Goal: Information Seeking & Learning: Check status

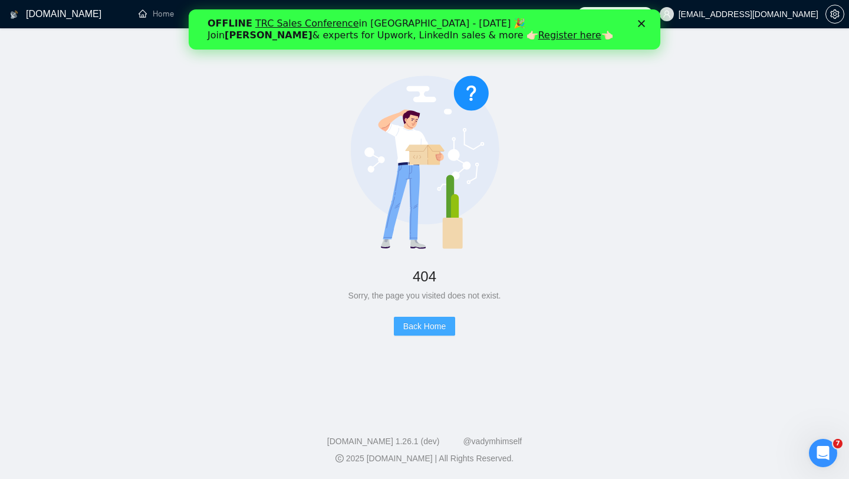
click at [420, 326] on span "Back Home" at bounding box center [424, 325] width 42 height 13
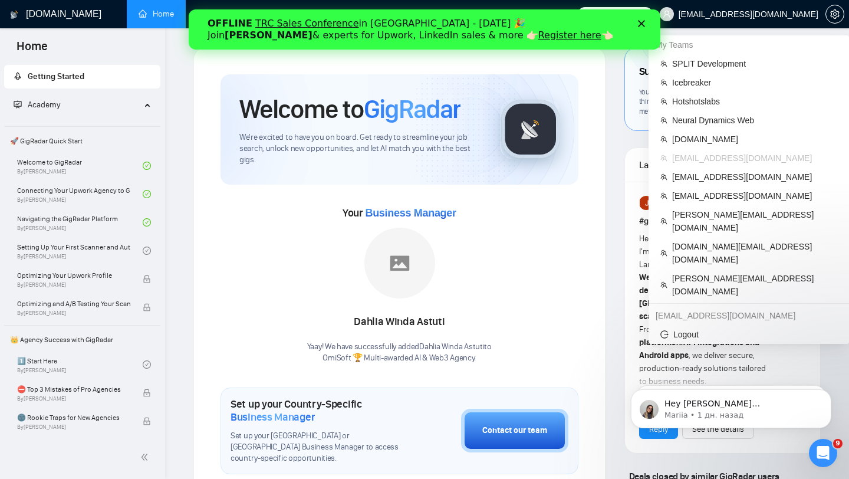
click at [777, 14] on span "[EMAIL_ADDRESS][DOMAIN_NAME]" at bounding box center [748, 14] width 140 height 0
click at [713, 70] on span "SPLIT Development" at bounding box center [754, 63] width 165 height 13
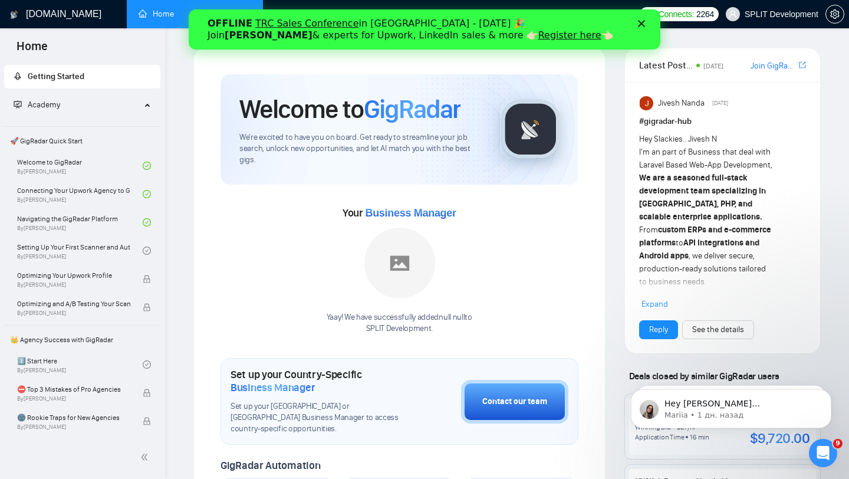
click at [203, 9] on link "Dashboard" at bounding box center [224, 14] width 54 height 10
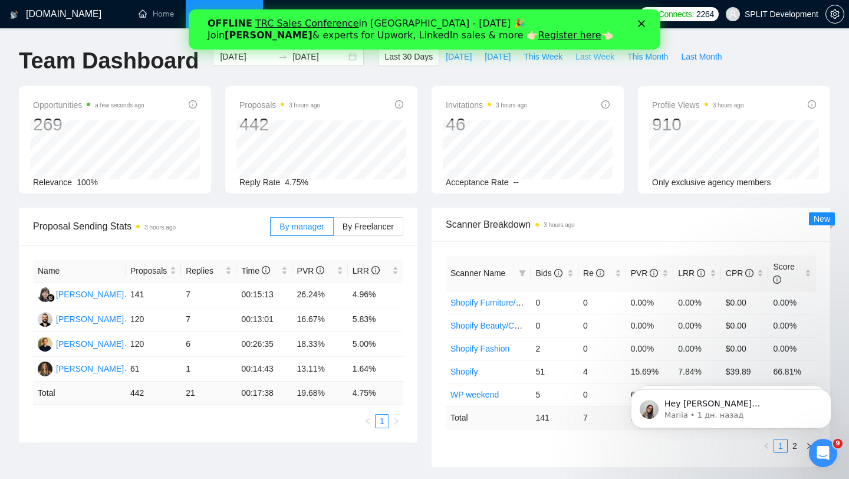
click at [587, 60] on span "Last Week" at bounding box center [594, 56] width 39 height 13
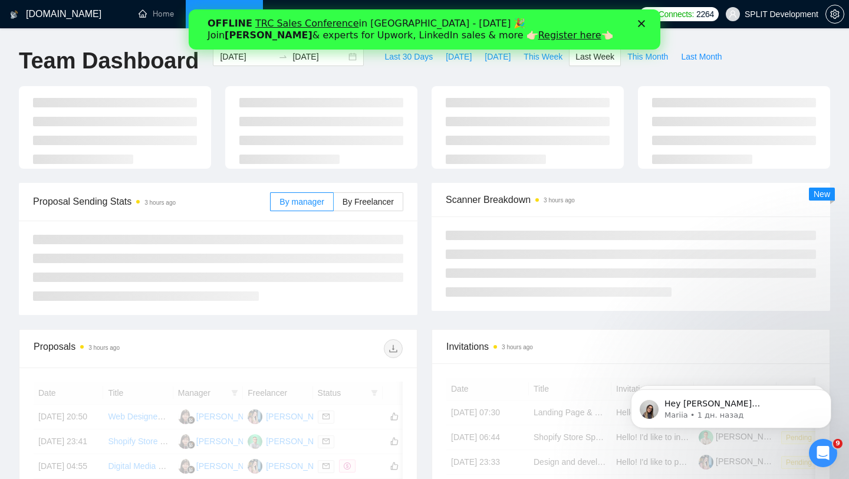
type input "[DATE]"
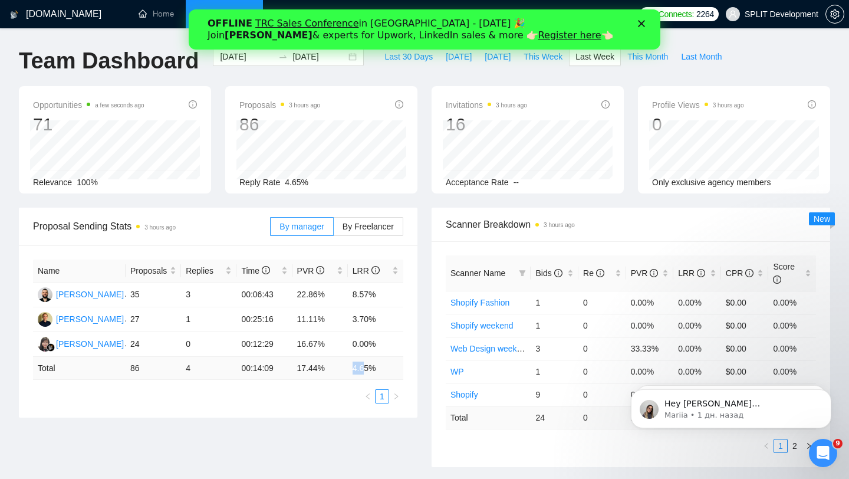
drag, startPoint x: 348, startPoint y: 369, endPoint x: 370, endPoint y: 369, distance: 22.4
click at [370, 369] on td "4.65 %" at bounding box center [375, 368] width 55 height 23
click at [371, 355] on td "0.00%" at bounding box center [375, 344] width 55 height 25
click at [641, 24] on polygon "Закрыть" at bounding box center [641, 23] width 7 height 7
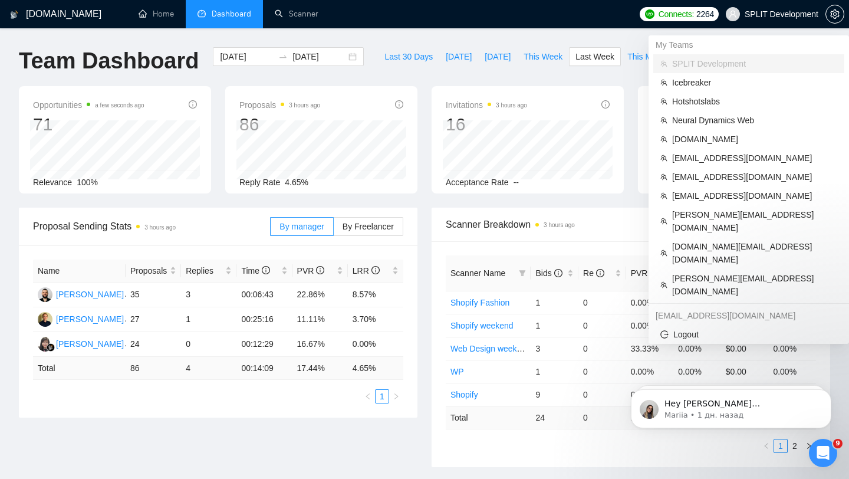
click at [767, 19] on span "SPLIT Development" at bounding box center [772, 14] width 107 height 38
click at [699, 122] on span "Neural Dynamics Web" at bounding box center [754, 120] width 165 height 13
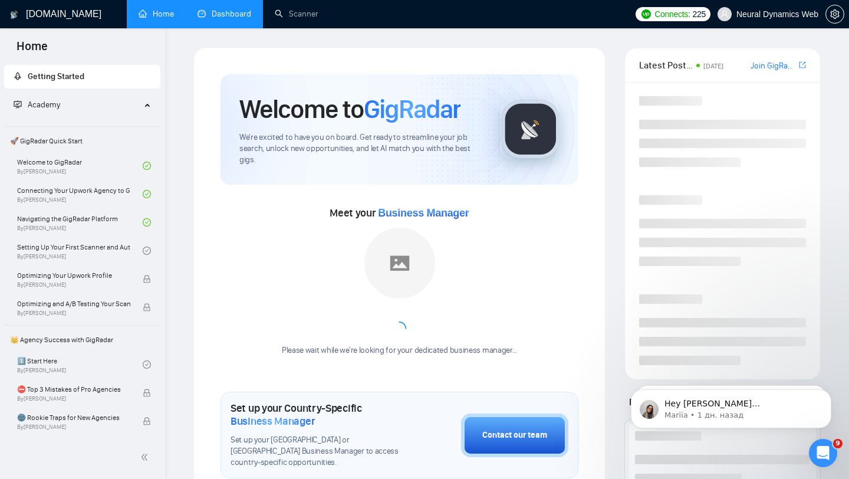
click at [217, 17] on link "Dashboard" at bounding box center [224, 14] width 54 height 10
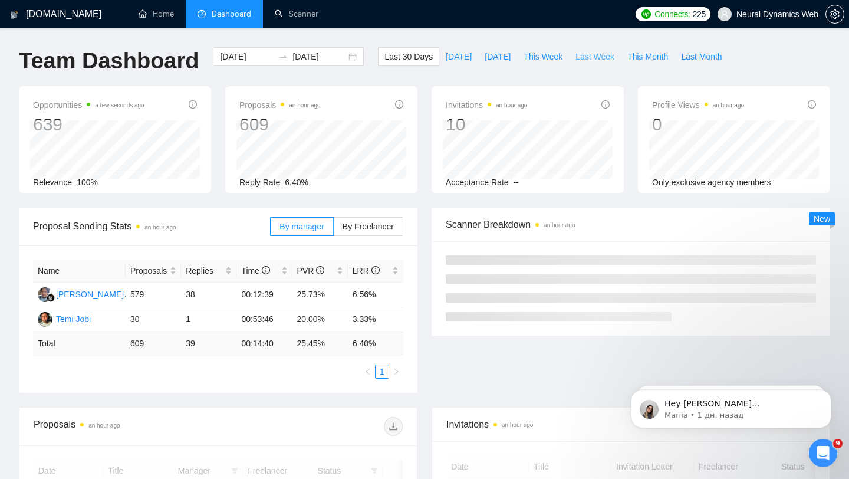
click at [602, 63] on button "Last Week" at bounding box center [595, 56] width 52 height 19
type input "[DATE]"
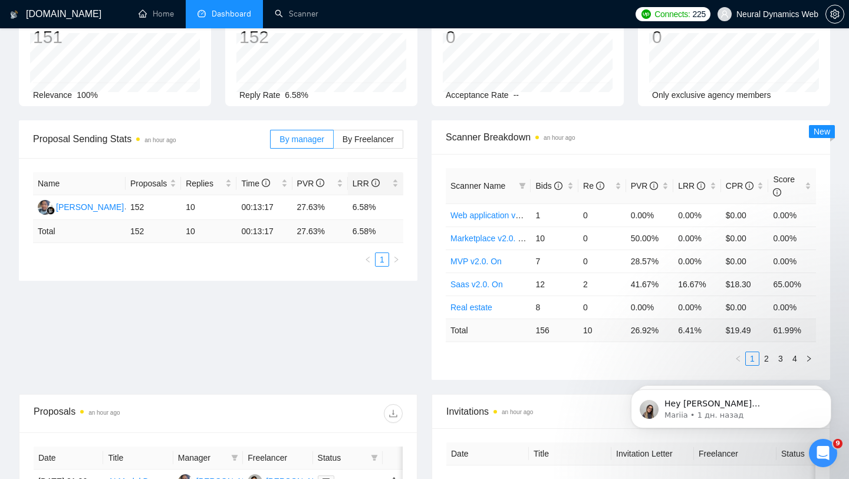
scroll to position [93, 0]
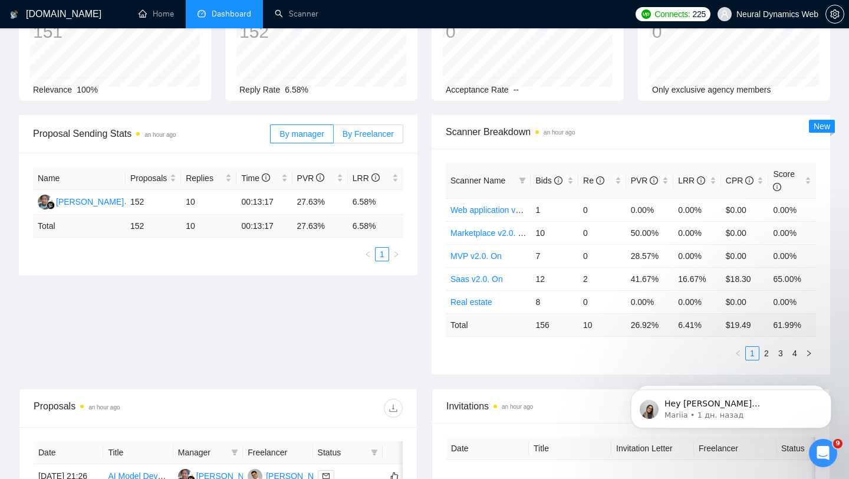
click at [371, 139] on label "By Freelancer" at bounding box center [369, 133] width 70 height 19
click at [334, 137] on input "By Freelancer" at bounding box center [334, 137] width 0 height 0
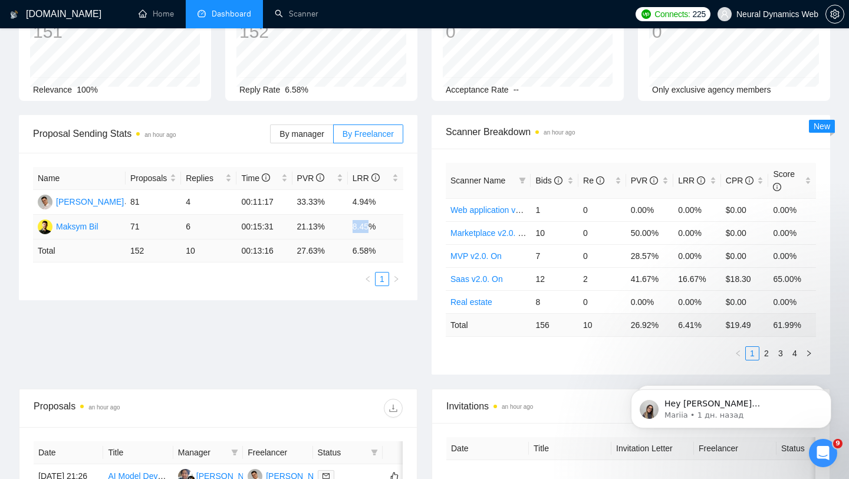
drag, startPoint x: 343, startPoint y: 228, endPoint x: 372, endPoint y: 227, distance: 28.9
click at [372, 228] on tr "Maksym Bil 71 6 00:15:31 21.13% 8.45%" at bounding box center [218, 227] width 370 height 25
drag, startPoint x: 388, startPoint y: 230, endPoint x: 343, endPoint y: 229, distance: 45.4
click at [343, 229] on tr "Maksym Bil 71 6 00:15:31 21.13% 8.45%" at bounding box center [218, 227] width 370 height 25
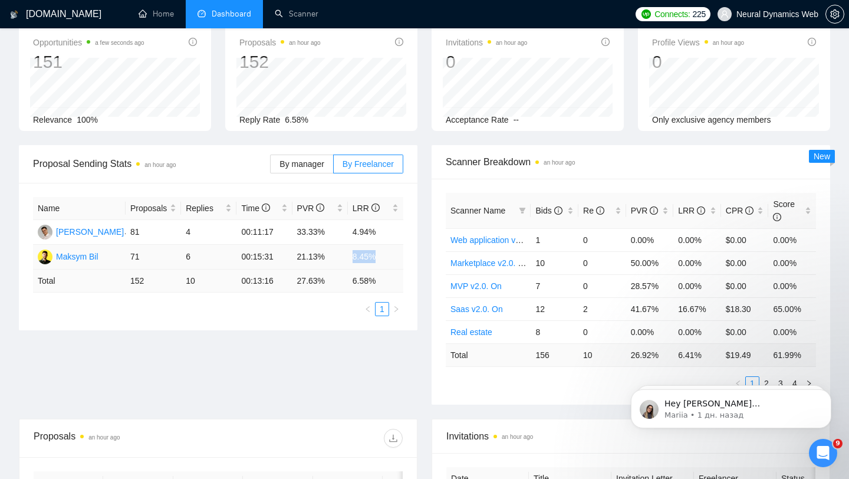
scroll to position [0, 0]
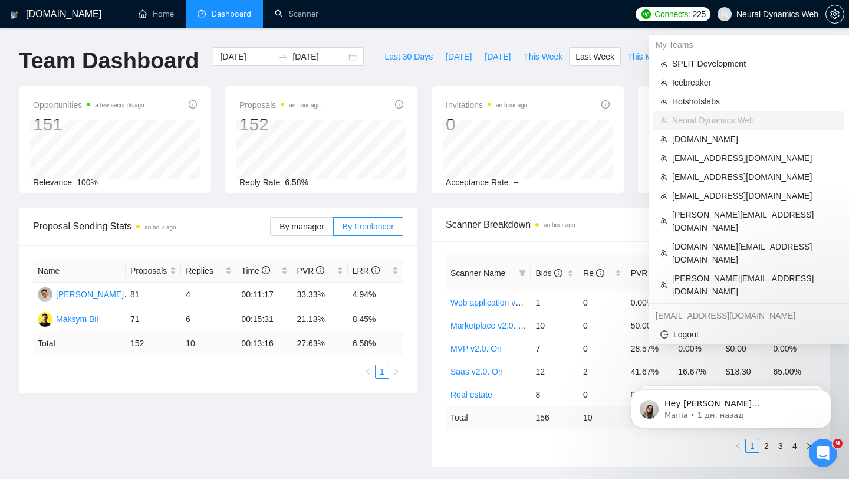
click at [754, 14] on span "Neural Dynamics Web" at bounding box center [777, 14] width 82 height 0
click at [720, 144] on span "[DOMAIN_NAME]" at bounding box center [754, 139] width 165 height 13
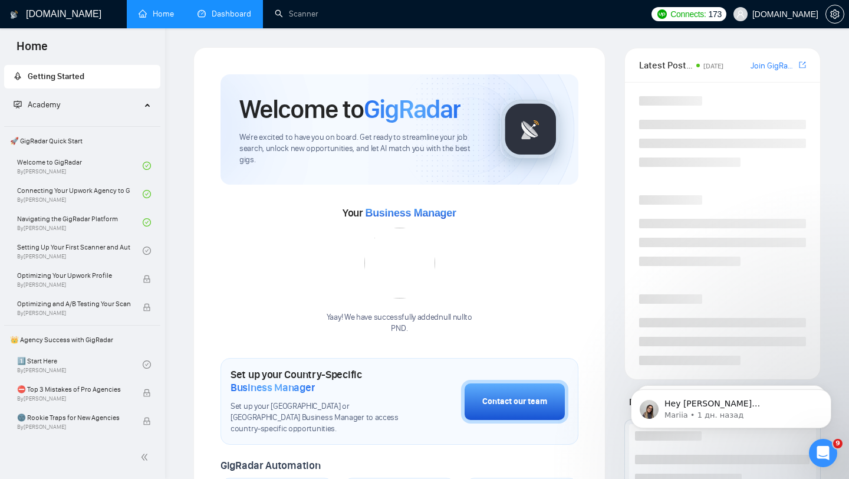
click at [206, 19] on link "Dashboard" at bounding box center [224, 14] width 54 height 10
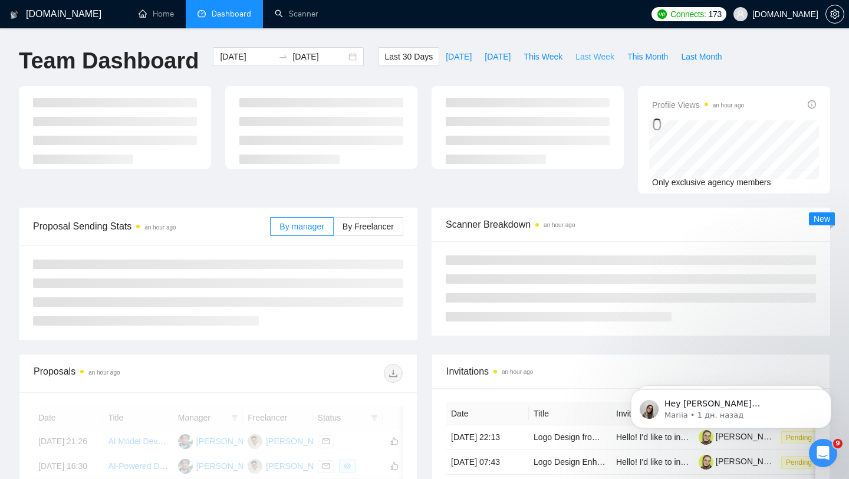
click at [603, 62] on span "Last Week" at bounding box center [594, 56] width 39 height 13
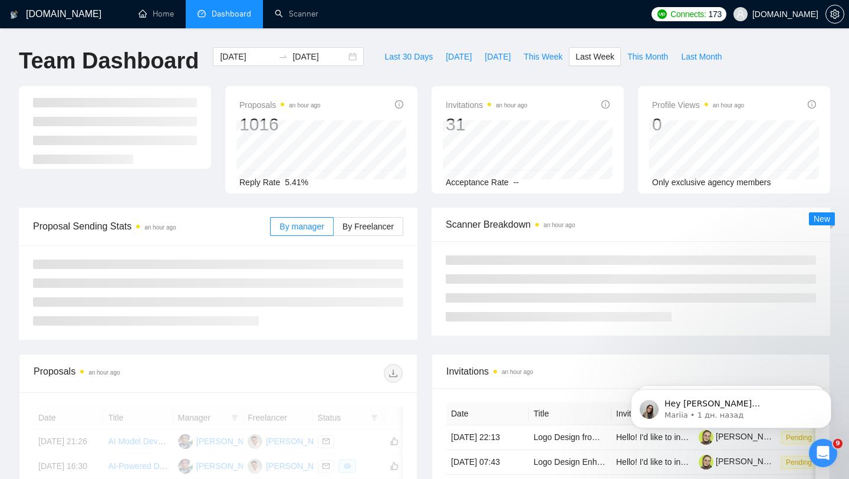
type input "[DATE]"
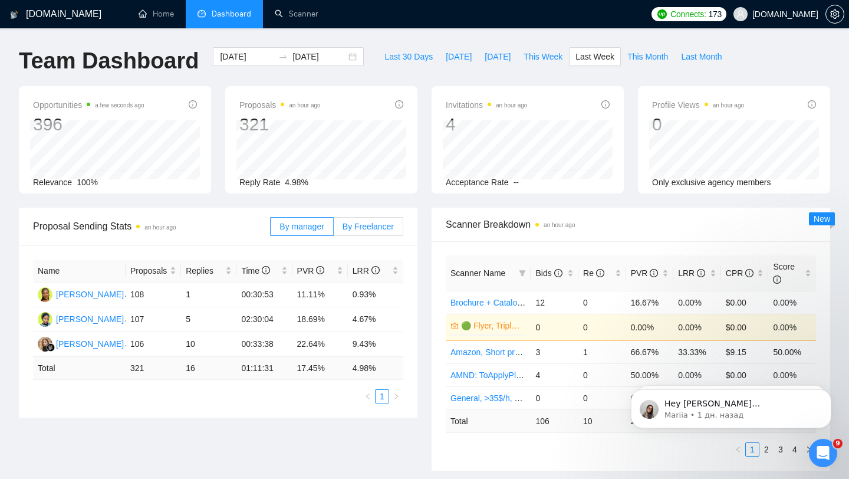
click at [382, 232] on label "By Freelancer" at bounding box center [369, 226] width 70 height 19
click at [334, 229] on input "By Freelancer" at bounding box center [334, 229] width 0 height 0
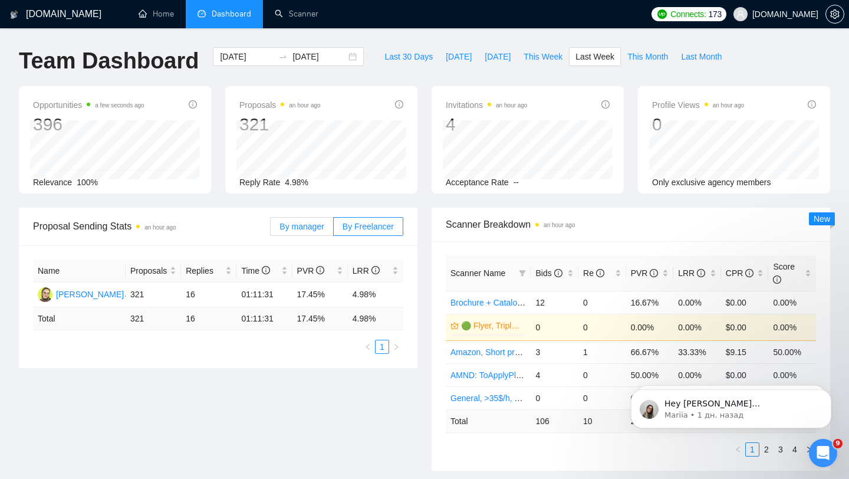
click at [306, 232] on label "By manager" at bounding box center [301, 226] width 63 height 19
click at [271, 229] on input "By manager" at bounding box center [271, 229] width 0 height 0
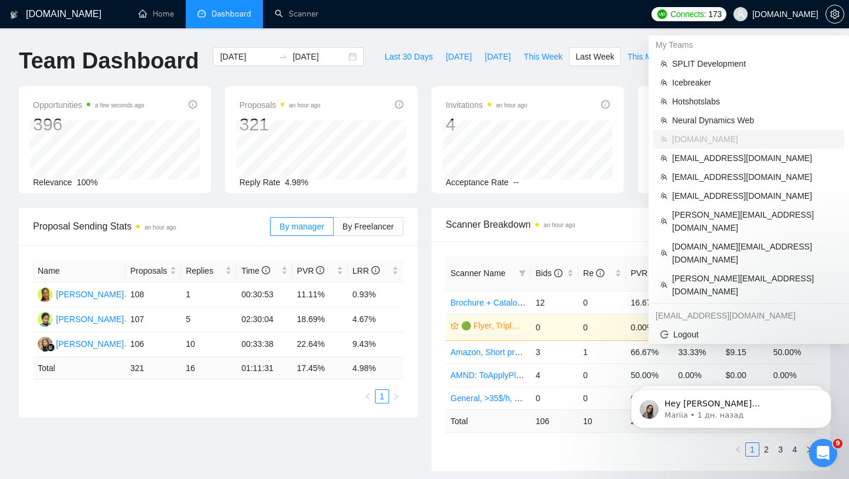
click at [777, 20] on span "[DOMAIN_NAME]" at bounding box center [775, 14] width 99 height 38
click at [720, 159] on span "[EMAIL_ADDRESS][DOMAIN_NAME]" at bounding box center [754, 157] width 165 height 13
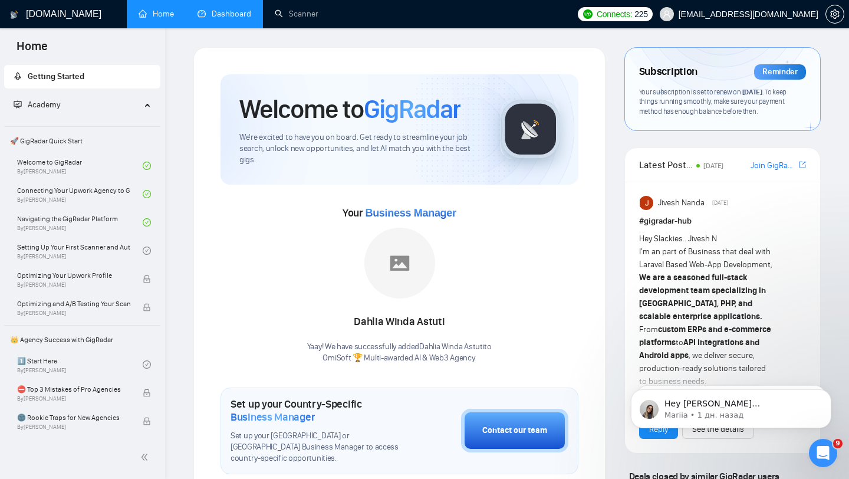
click at [232, 16] on link "Dashboard" at bounding box center [224, 14] width 54 height 10
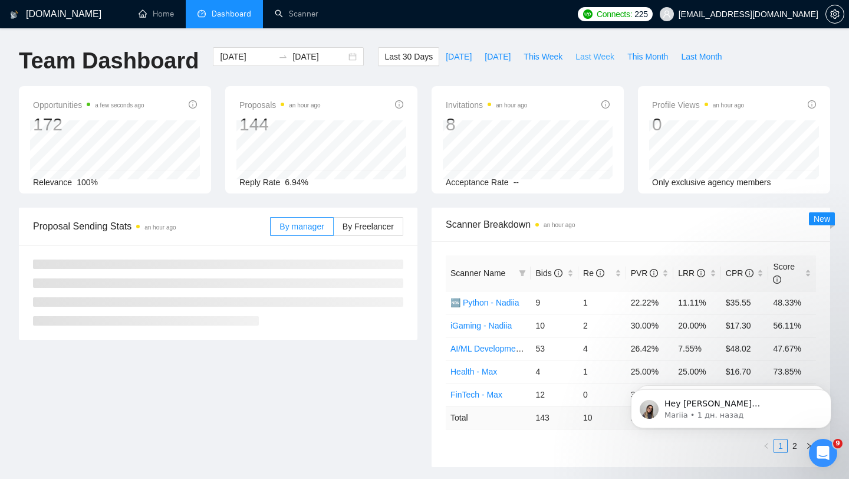
click at [602, 57] on span "Last Week" at bounding box center [594, 56] width 39 height 13
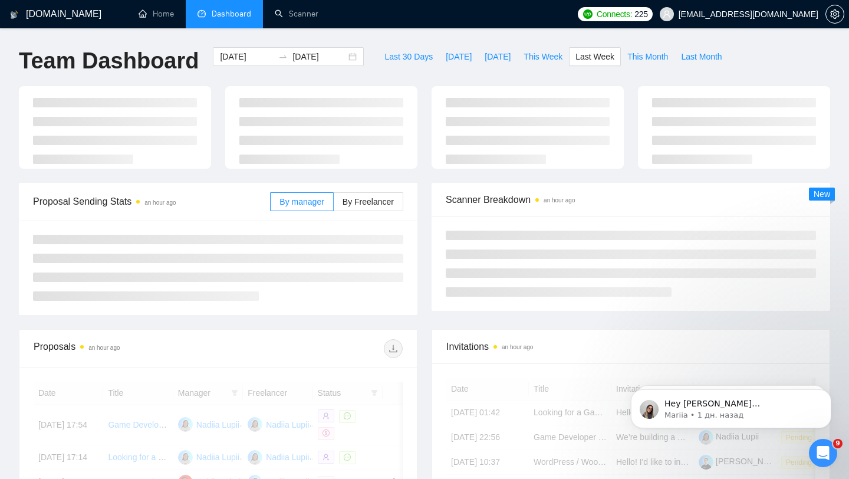
type input "[DATE]"
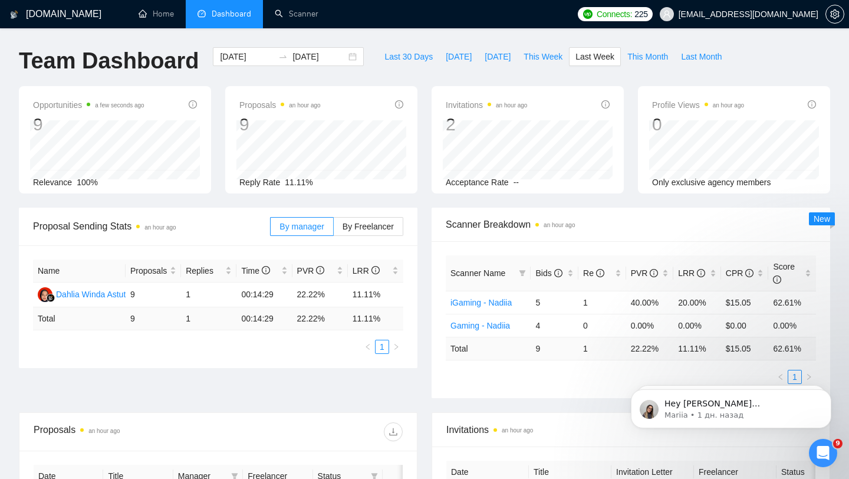
click at [785, 14] on span "[EMAIL_ADDRESS][DOMAIN_NAME]" at bounding box center [748, 14] width 140 height 0
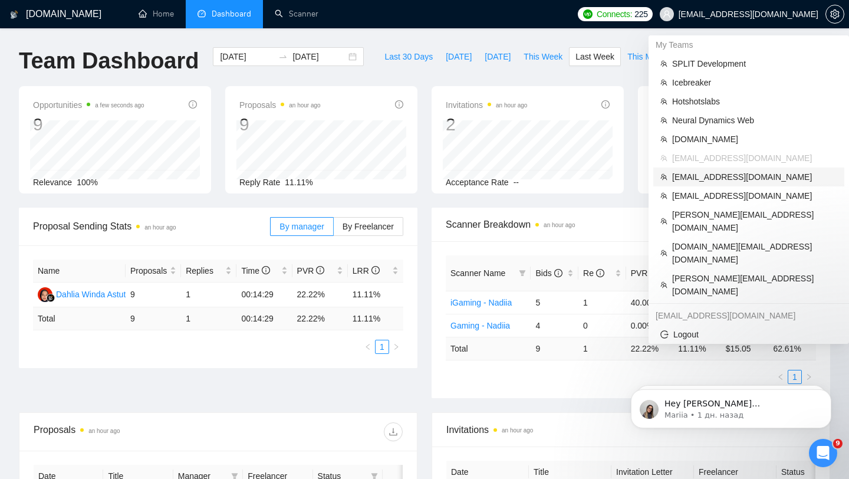
click at [703, 171] on span "[EMAIL_ADDRESS][DOMAIN_NAME]" at bounding box center [754, 176] width 165 height 13
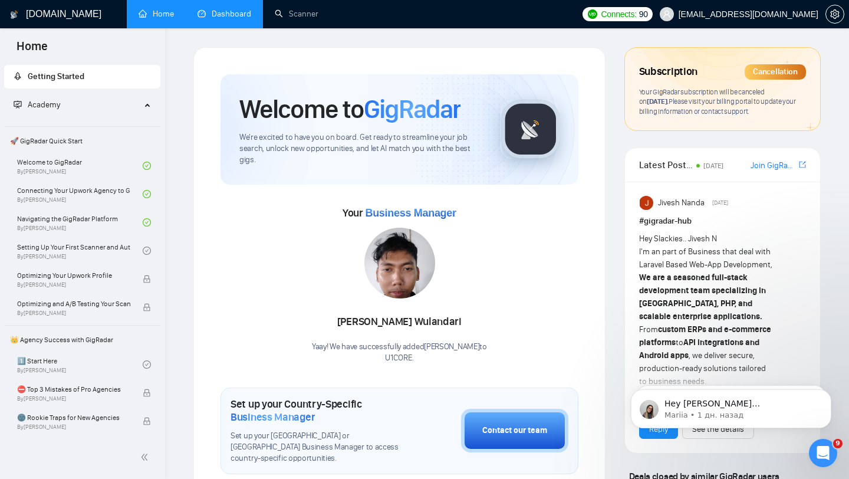
click at [222, 19] on link "Dashboard" at bounding box center [224, 14] width 54 height 10
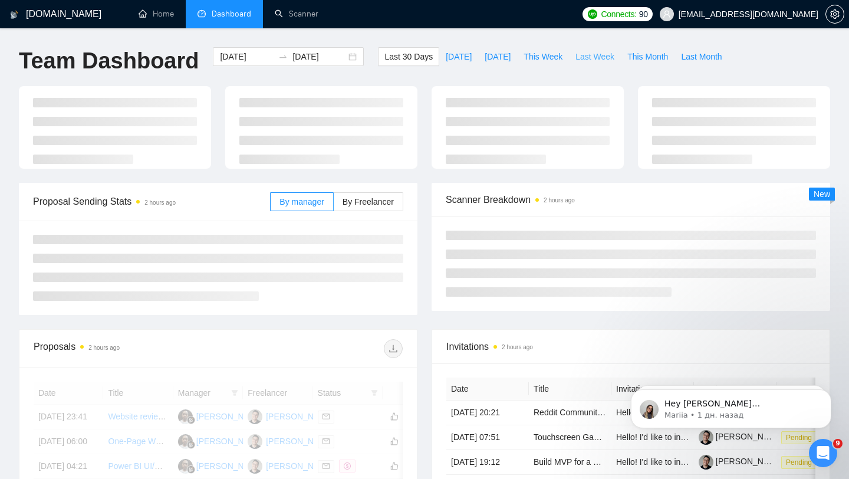
click at [587, 58] on span "Last Week" at bounding box center [594, 56] width 39 height 13
type input "[DATE]"
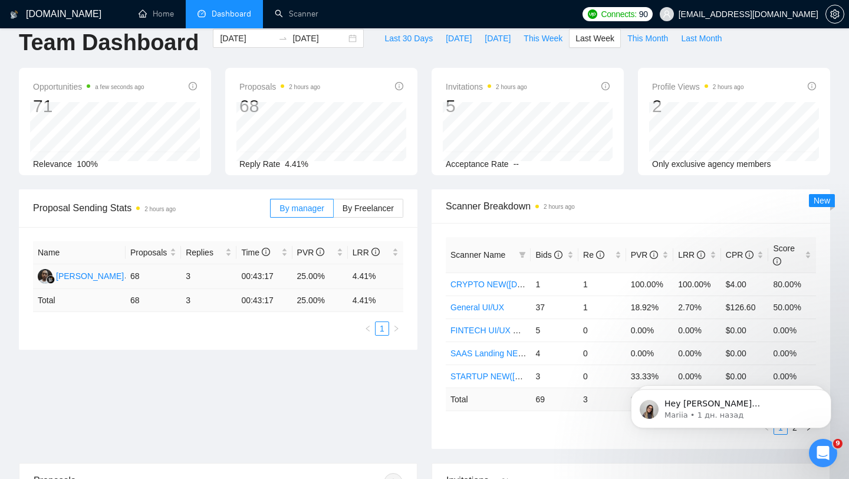
scroll to position [21, 0]
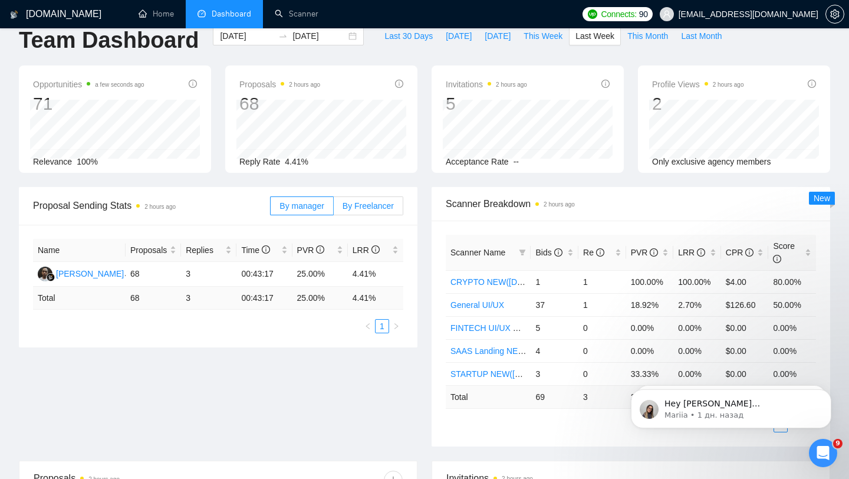
click at [352, 212] on label "By Freelancer" at bounding box center [369, 205] width 70 height 19
click at [334, 209] on input "By Freelancer" at bounding box center [334, 209] width 0 height 0
click at [305, 209] on span "By manager" at bounding box center [301, 205] width 44 height 9
click at [271, 209] on input "By manager" at bounding box center [271, 209] width 0 height 0
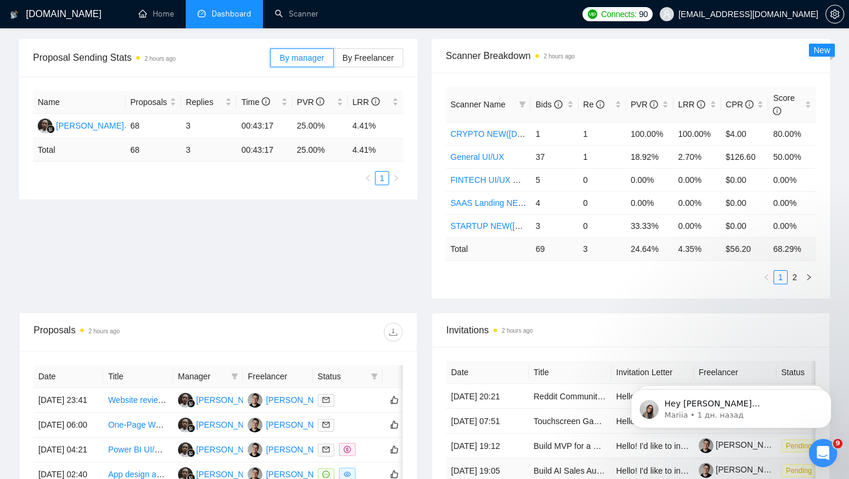
scroll to position [0, 0]
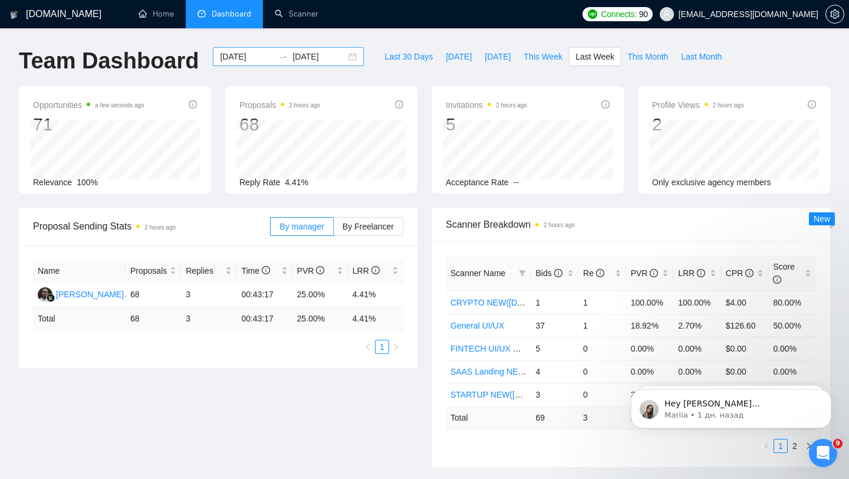
click at [340, 61] on div "[DATE] [DATE]" at bounding box center [288, 56] width 151 height 19
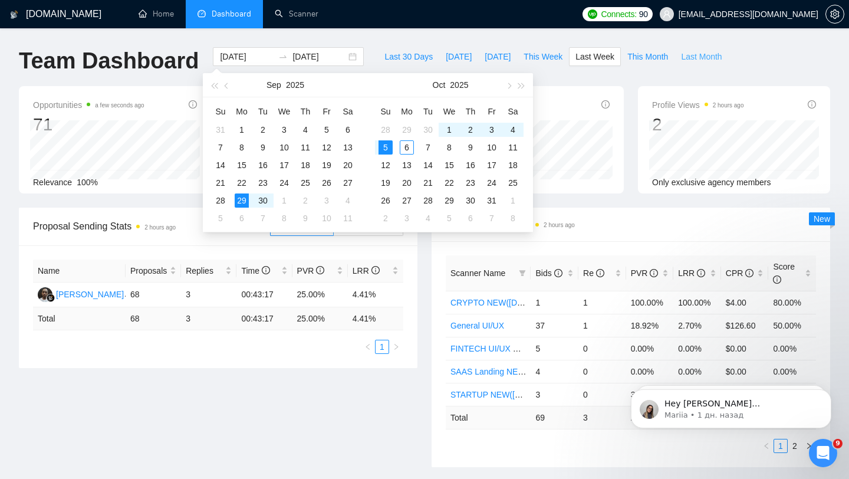
click at [716, 54] on span "Last Month" at bounding box center [701, 56] width 41 height 13
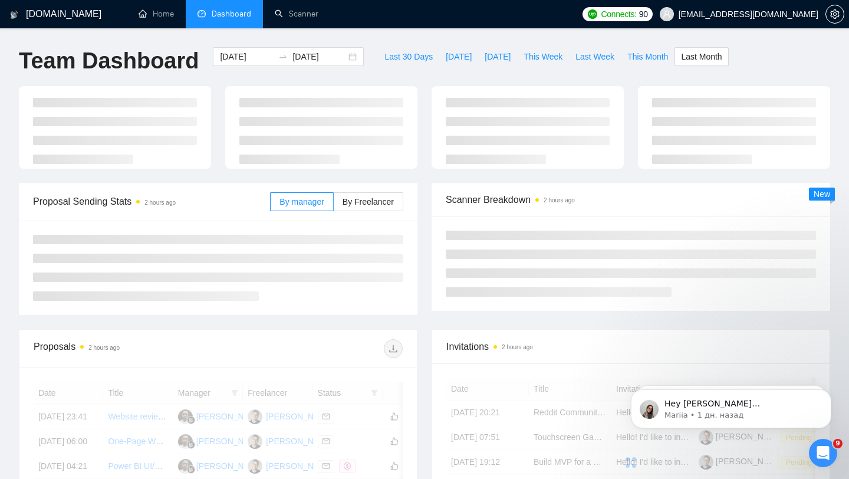
type input "[DATE]"
click at [649, 55] on span "This Month" at bounding box center [647, 56] width 41 height 13
type input "[DATE]"
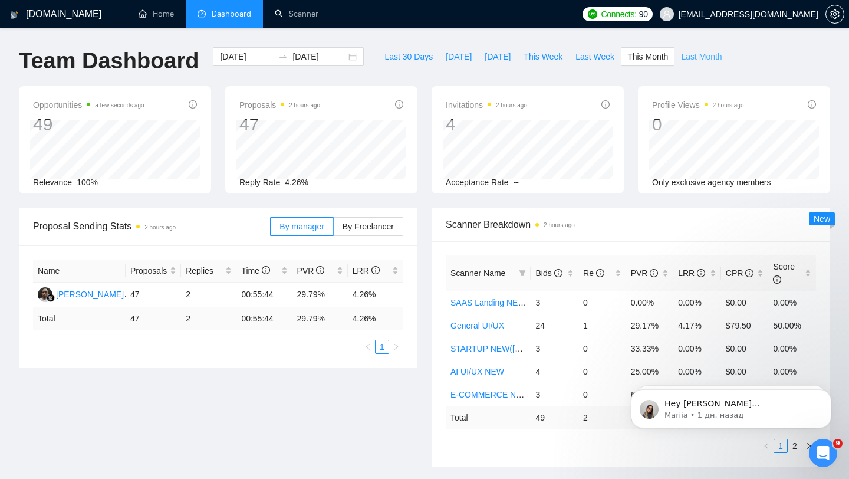
click at [703, 57] on span "Last Month" at bounding box center [701, 56] width 41 height 13
type input "[DATE]"
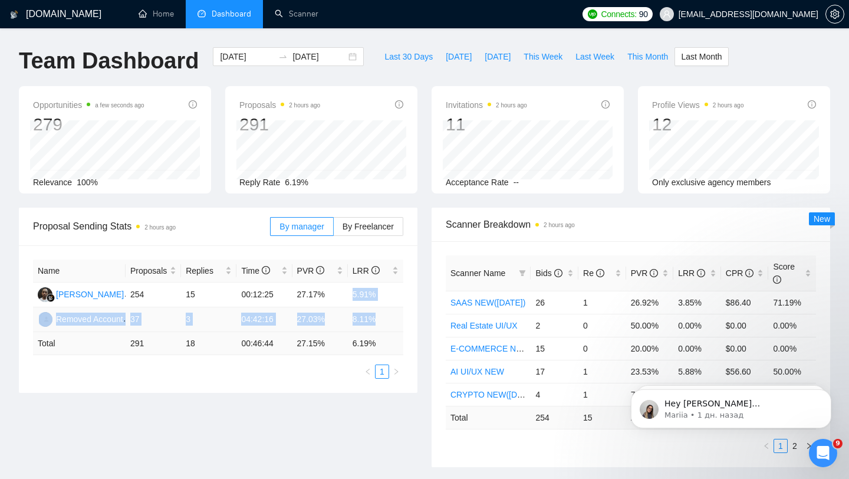
drag, startPoint x: 353, startPoint y: 293, endPoint x: 381, endPoint y: 320, distance: 39.6
click at [382, 320] on tbody "[PERSON_NAME] 254 15 00:12:25 27.17% 5.91% Removed Account 37 3 04:42:16 27.03%…" at bounding box center [218, 307] width 370 height 50
click at [410, 310] on div "Name Proposals Replies Time PVR LRR [PERSON_NAME] 254 15 00:12:25 27.17% 5.91% …" at bounding box center [218, 318] width 398 height 147
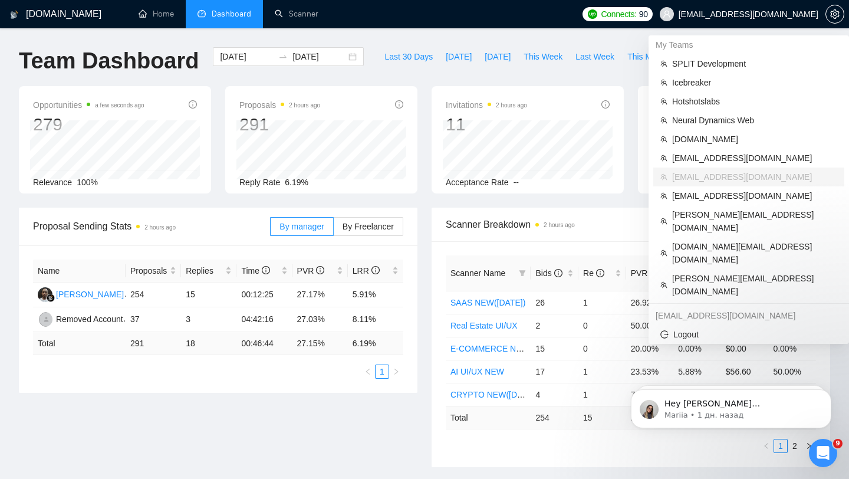
click at [773, 14] on span "[EMAIL_ADDRESS][DOMAIN_NAME]" at bounding box center [748, 14] width 140 height 0
click at [701, 196] on span "[EMAIL_ADDRESS][DOMAIN_NAME]" at bounding box center [754, 195] width 165 height 13
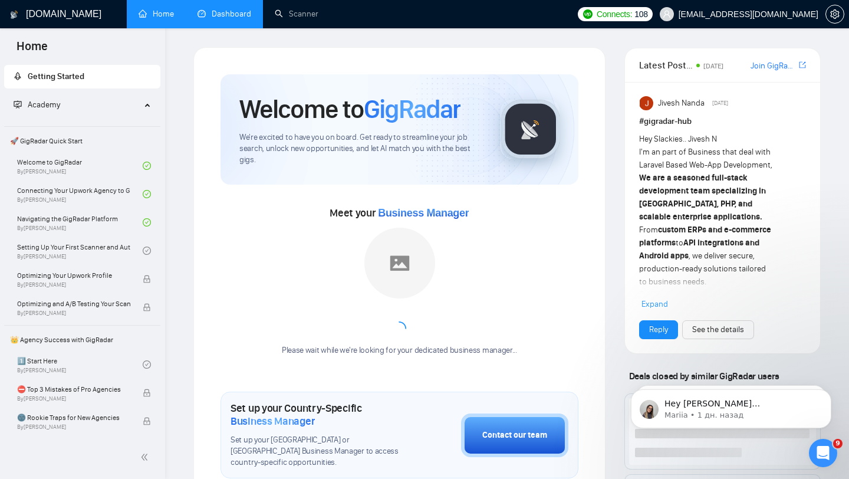
click at [238, 19] on link "Dashboard" at bounding box center [224, 14] width 54 height 10
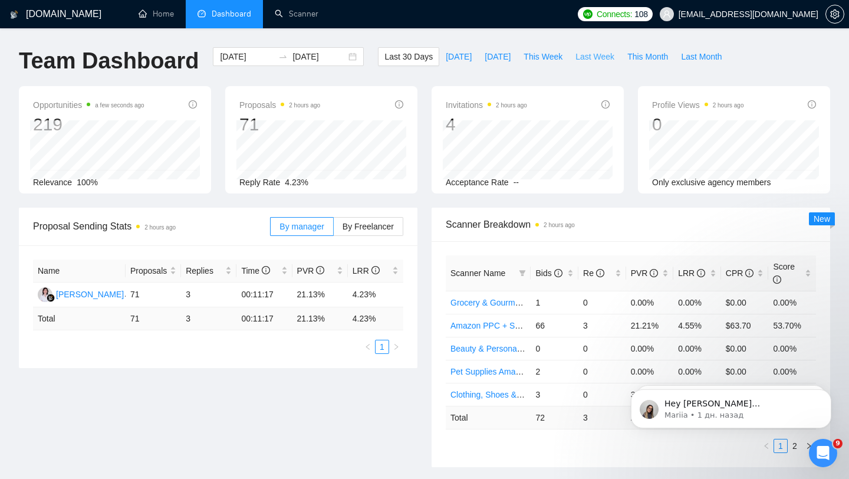
click at [597, 60] on span "Last Week" at bounding box center [594, 56] width 39 height 13
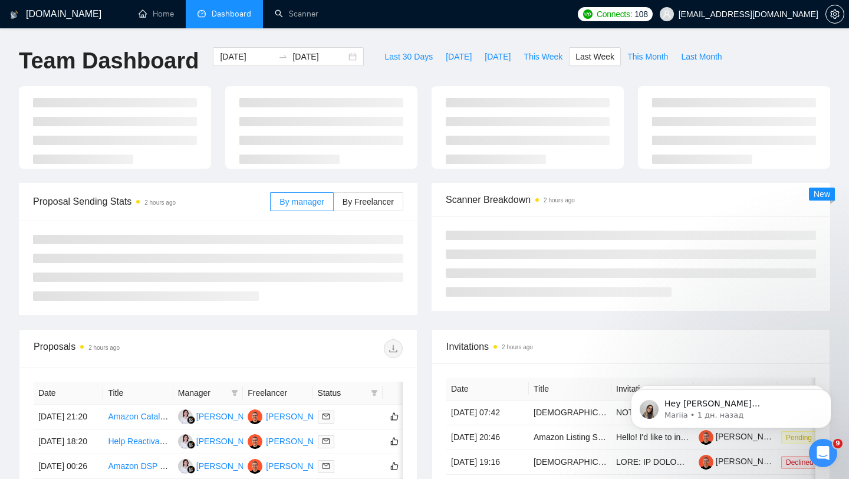
type input "[DATE]"
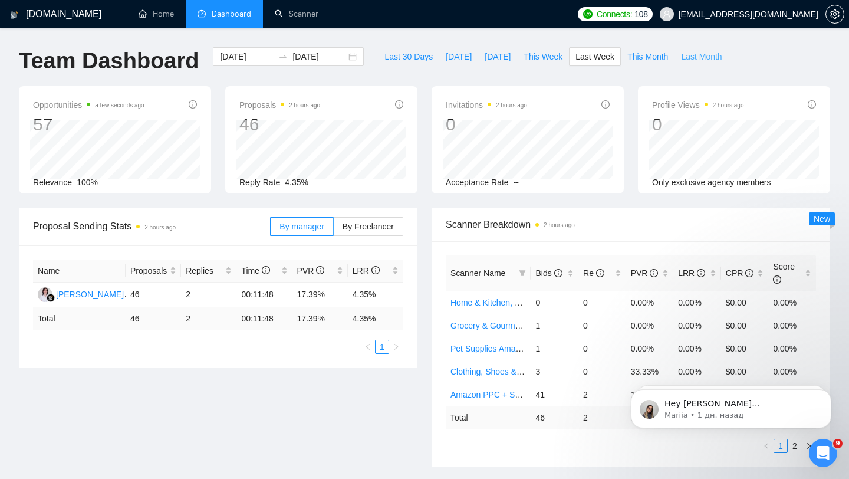
click at [701, 60] on span "Last Month" at bounding box center [701, 56] width 41 height 13
type input "[DATE]"
click at [643, 55] on span "This Month" at bounding box center [647, 56] width 41 height 13
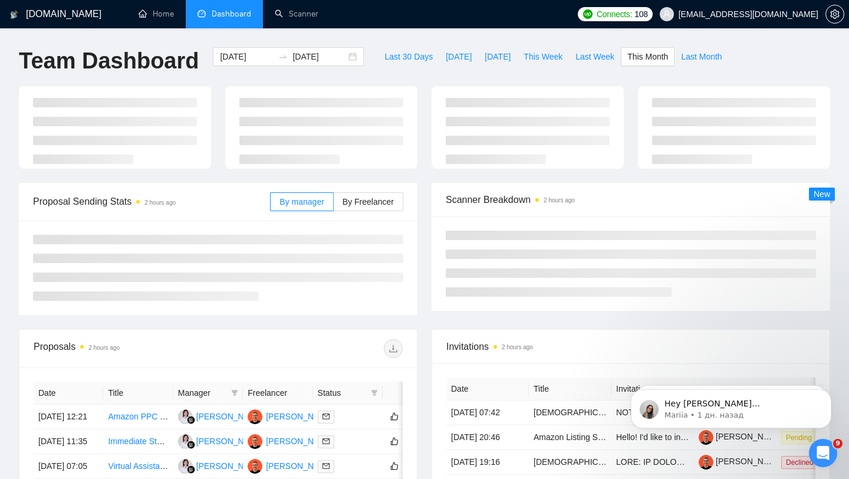
type input "[DATE]"
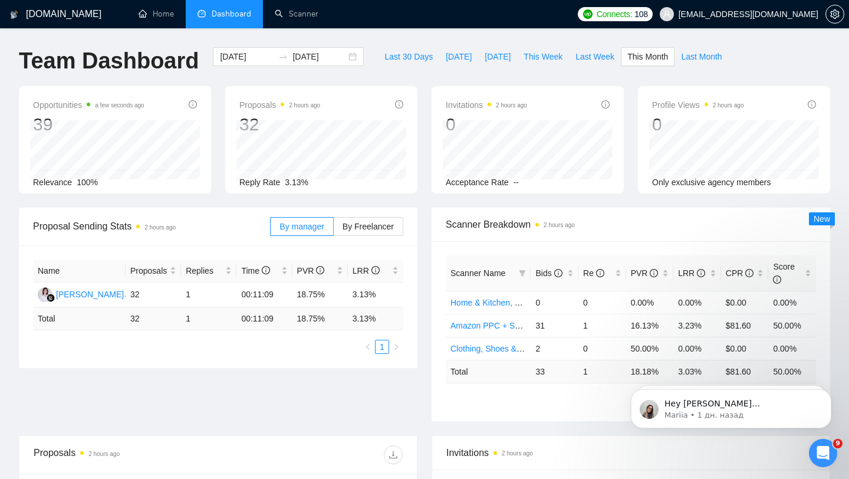
click at [783, 14] on span "[EMAIL_ADDRESS][DOMAIN_NAME]" at bounding box center [748, 14] width 140 height 0
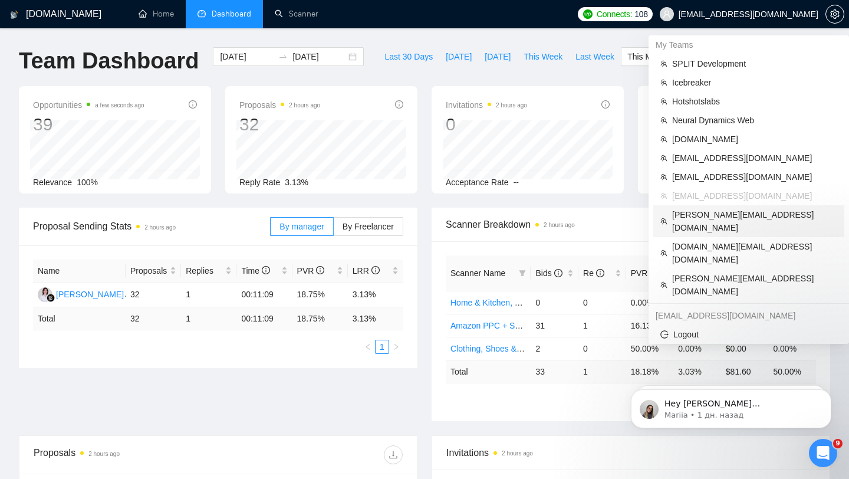
click at [707, 219] on span "[PERSON_NAME][EMAIL_ADDRESS][DOMAIN_NAME]" at bounding box center [754, 221] width 165 height 26
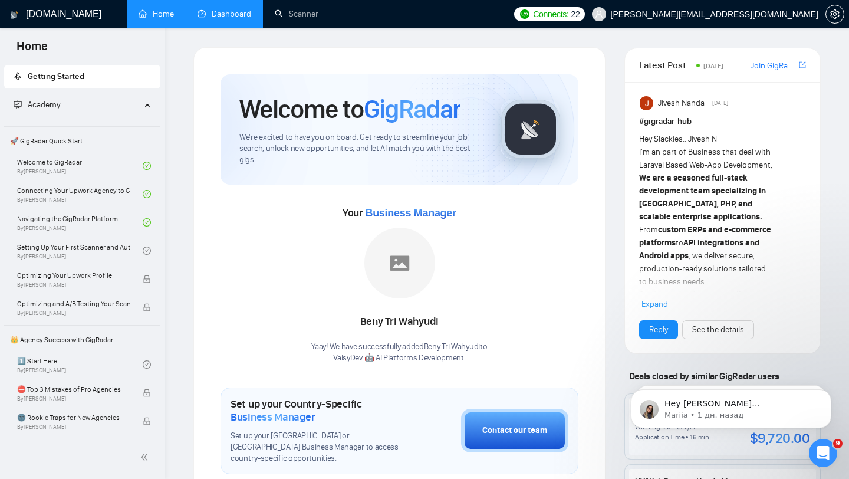
click at [201, 14] on link "Dashboard" at bounding box center [224, 14] width 54 height 10
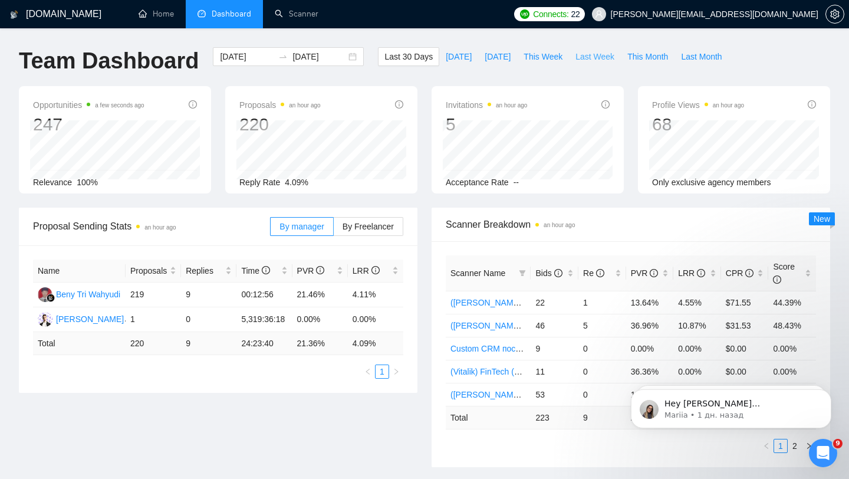
click at [585, 58] on span "Last Week" at bounding box center [594, 56] width 39 height 13
type input "[DATE]"
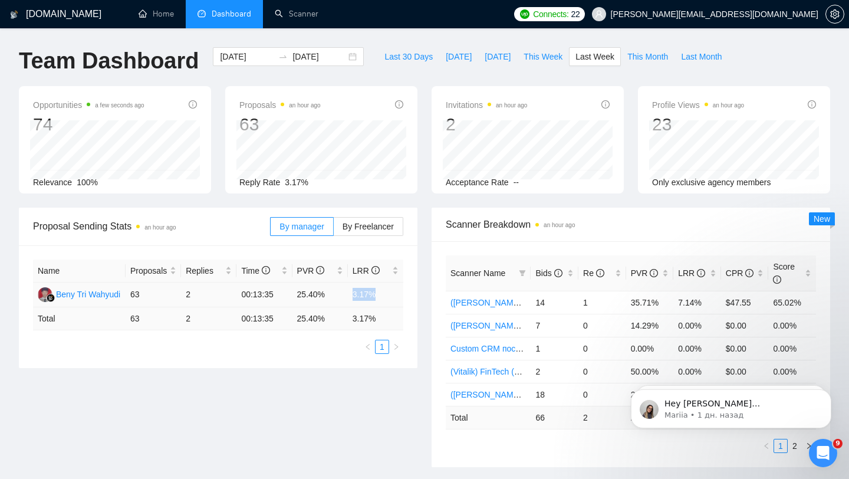
drag, startPoint x: 345, startPoint y: 292, endPoint x: 379, endPoint y: 292, distance: 34.2
click at [378, 292] on tr "Beny Tri Wahyudi 63 2 00:13:35 25.40% 3.17%" at bounding box center [218, 294] width 370 height 25
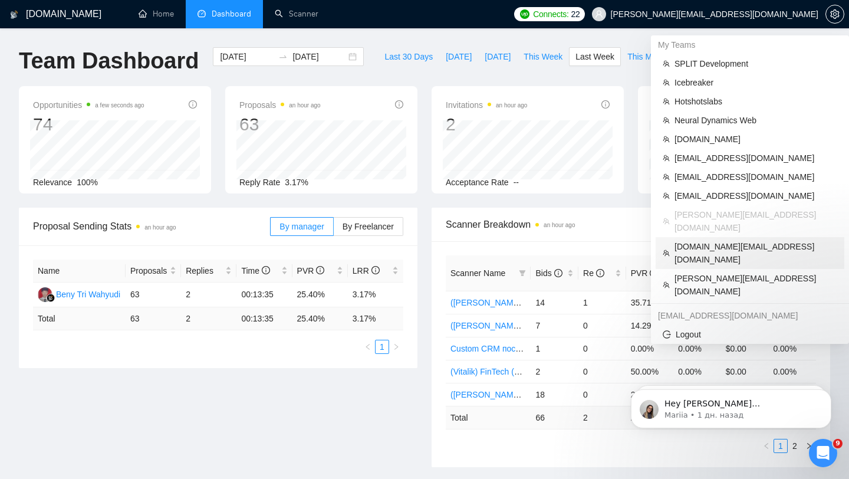
click at [722, 240] on span "[DOMAIN_NAME][EMAIL_ADDRESS][DOMAIN_NAME]" at bounding box center [755, 253] width 163 height 26
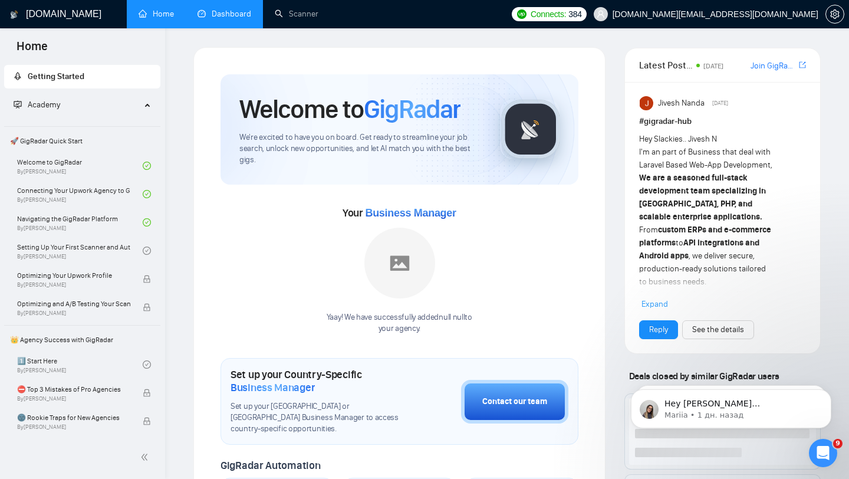
click at [219, 11] on link "Dashboard" at bounding box center [224, 14] width 54 height 10
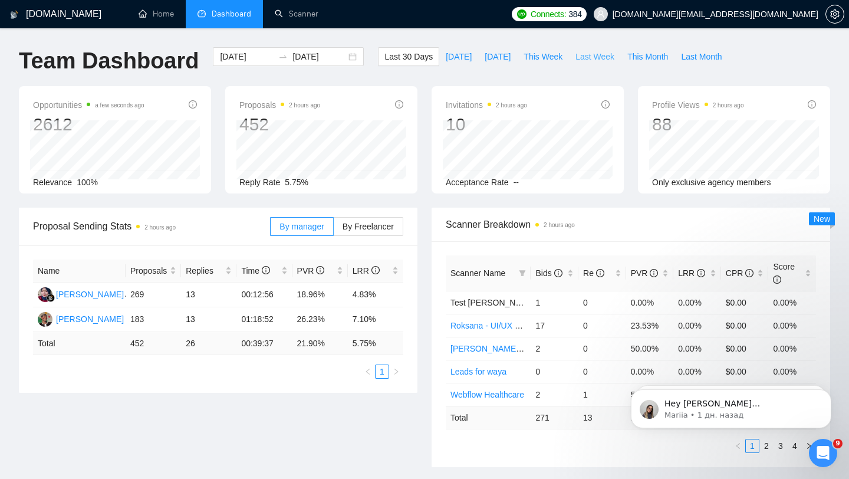
click at [604, 55] on span "Last Week" at bounding box center [594, 56] width 39 height 13
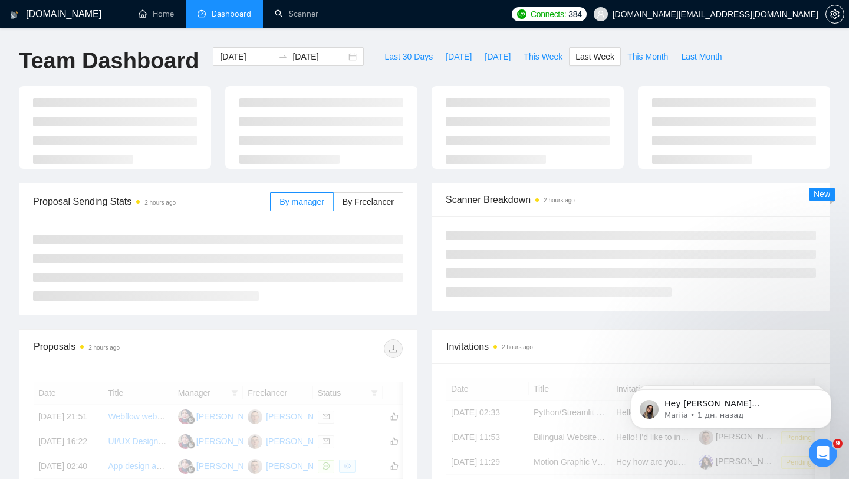
type input "[DATE]"
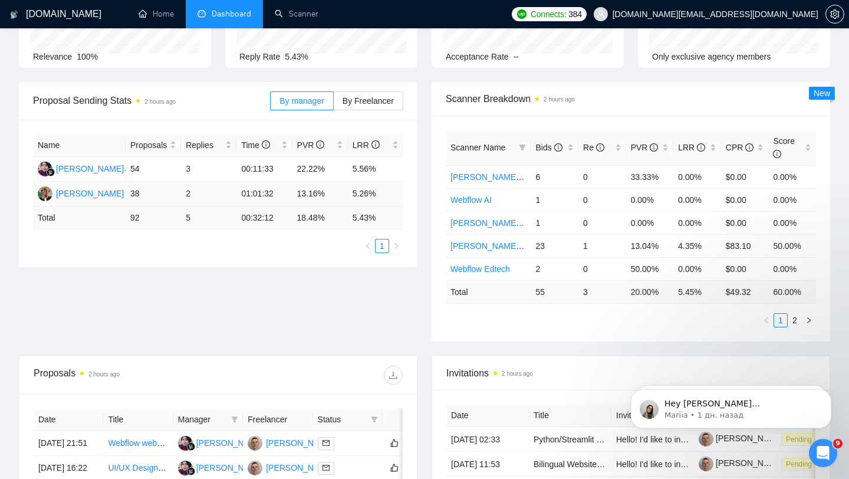
scroll to position [133, 0]
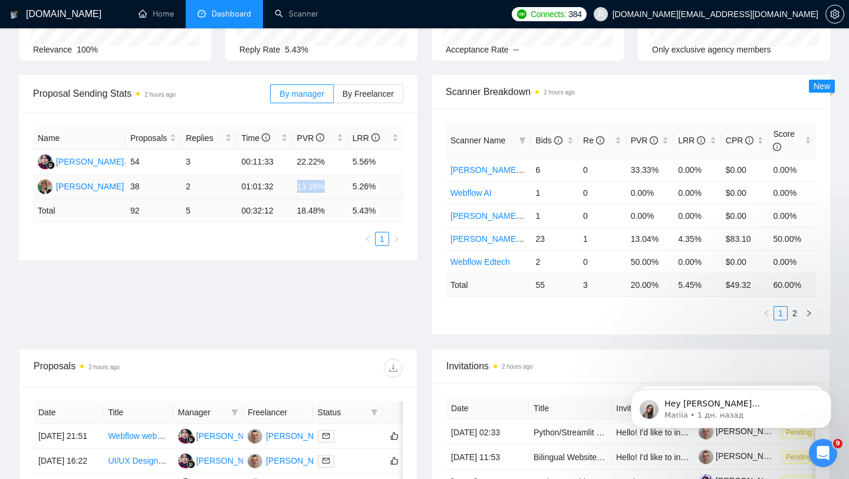
drag, startPoint x: 289, startPoint y: 190, endPoint x: 348, endPoint y: 189, distance: 59.5
click at [348, 189] on tr "[PERSON_NAME] Azuatalam 38 2 01:01:32 13.16% 5.26%" at bounding box center [218, 186] width 370 height 25
drag, startPoint x: 239, startPoint y: 187, endPoint x: 319, endPoint y: 187, distance: 80.2
click at [302, 187] on tr "[PERSON_NAME] Azuatalam 38 2 01:01:32 13.16% 5.26%" at bounding box center [218, 186] width 370 height 25
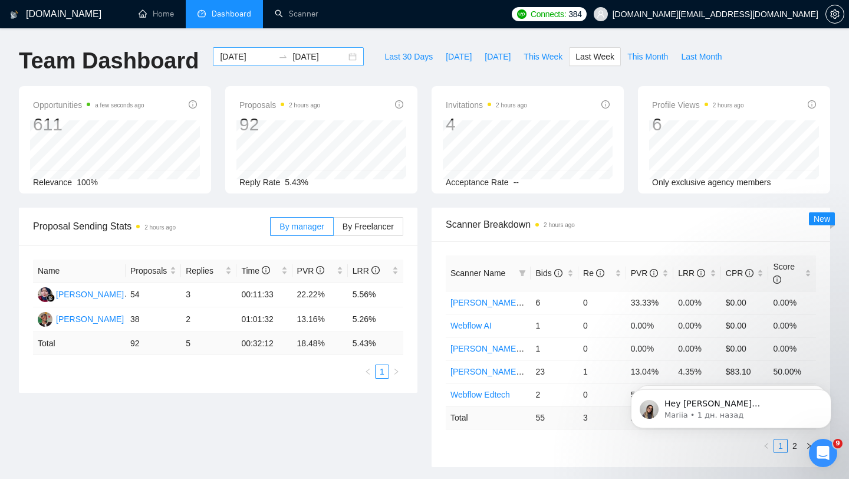
click at [339, 60] on div "[DATE] [DATE]" at bounding box center [288, 56] width 151 height 19
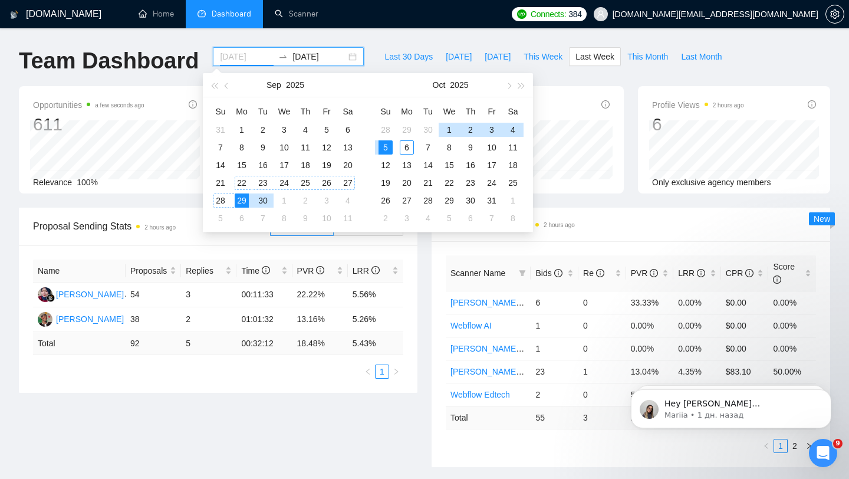
type input "[DATE]"
click at [242, 182] on div "22" at bounding box center [242, 183] width 14 height 14
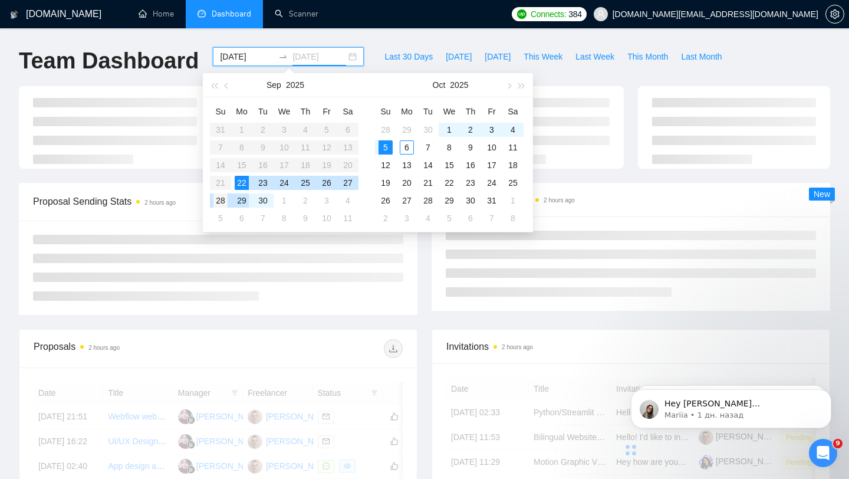
type input "[DATE]"
click at [225, 199] on div "28" at bounding box center [220, 200] width 14 height 14
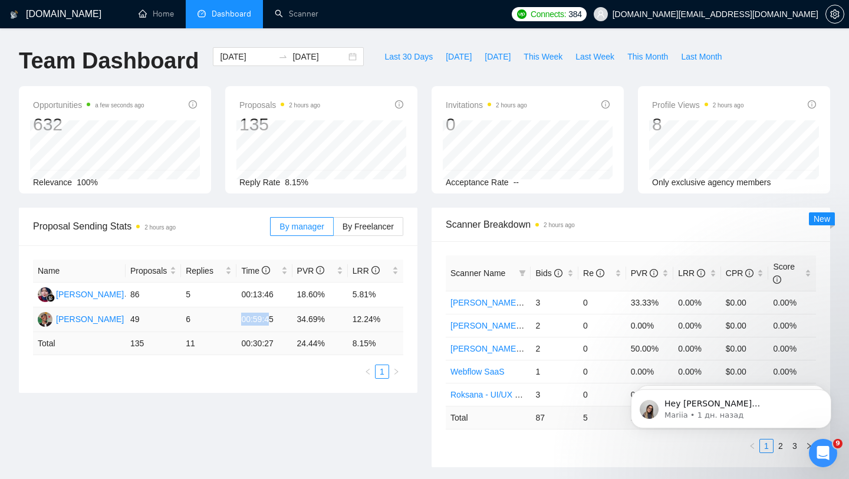
drag, startPoint x: 237, startPoint y: 322, endPoint x: 283, endPoint y: 322, distance: 46.0
click at [283, 322] on td "00:59:45" at bounding box center [263, 319] width 55 height 25
click at [595, 61] on span "Last Week" at bounding box center [594, 56] width 39 height 13
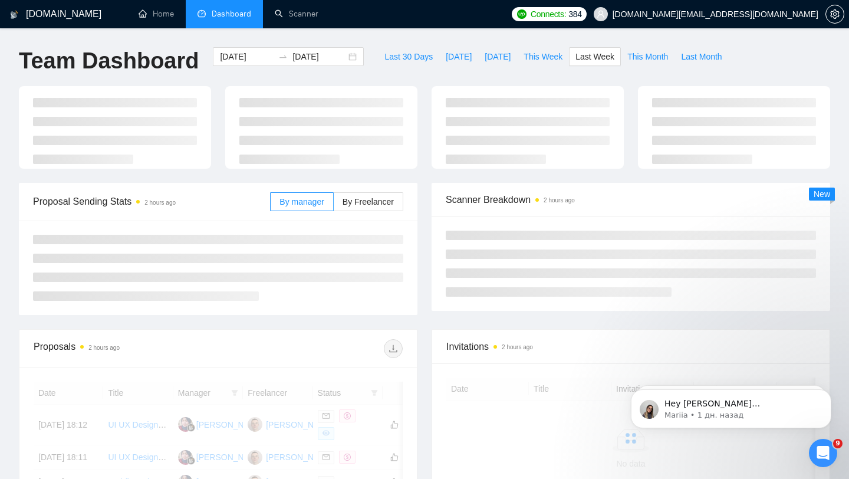
type input "[DATE]"
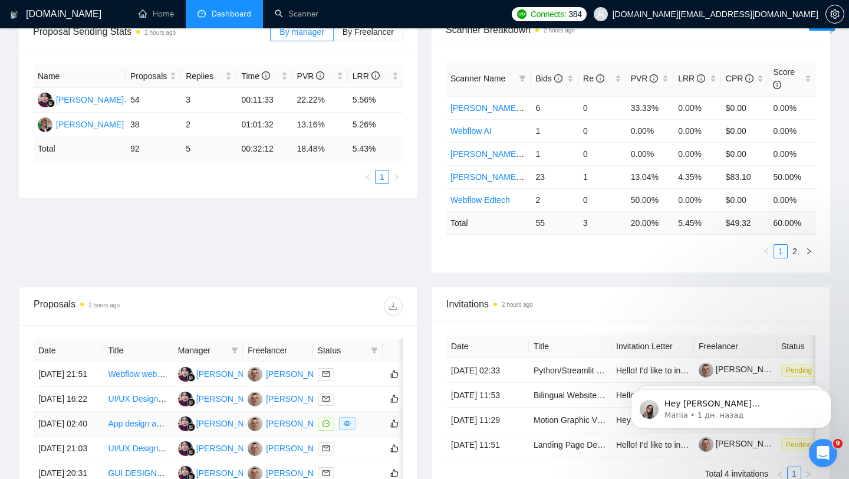
scroll to position [165, 0]
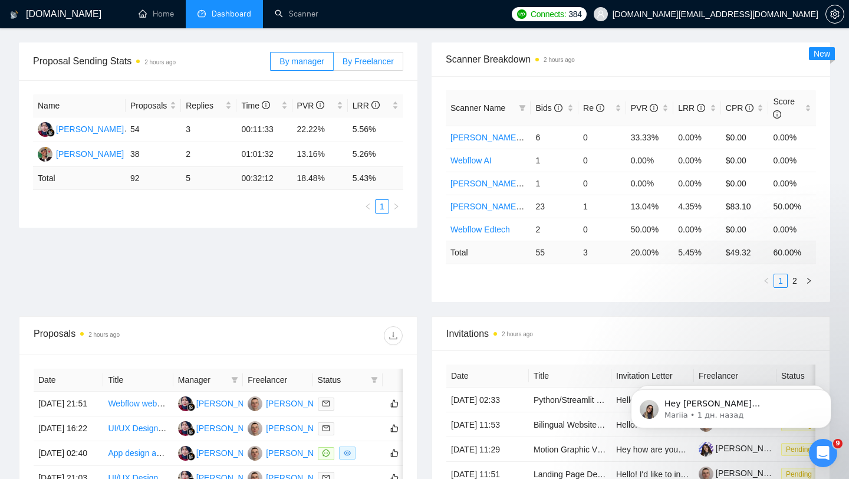
click at [360, 65] on span "By Freelancer" at bounding box center [367, 61] width 51 height 9
click at [334, 64] on input "By Freelancer" at bounding box center [334, 64] width 0 height 0
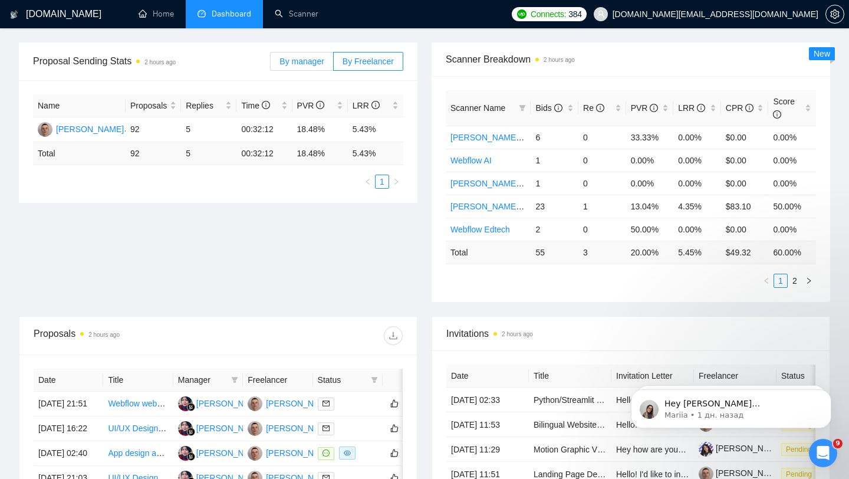
click at [303, 60] on span "By manager" at bounding box center [301, 61] width 44 height 9
click at [271, 64] on input "By manager" at bounding box center [271, 64] width 0 height 0
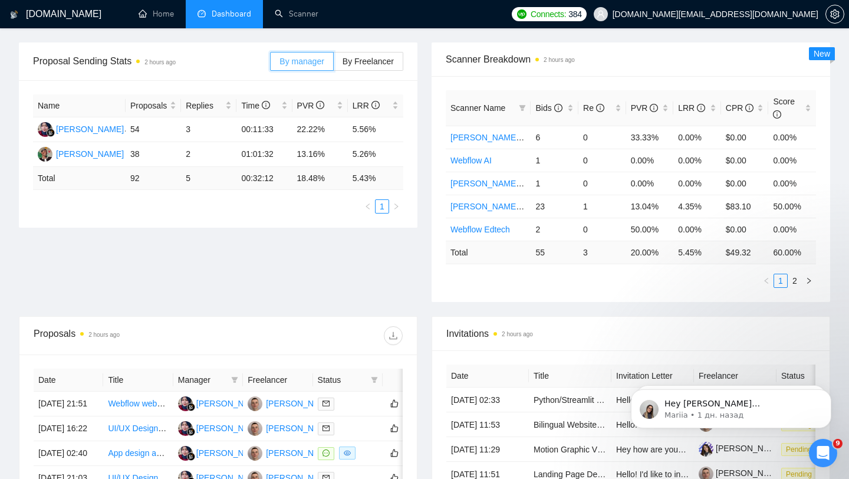
scroll to position [0, 0]
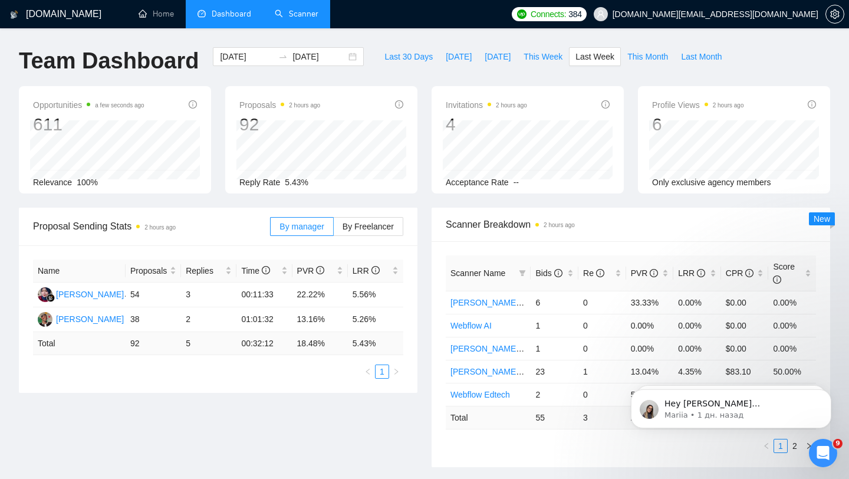
click at [306, 12] on link "Scanner" at bounding box center [297, 14] width 44 height 10
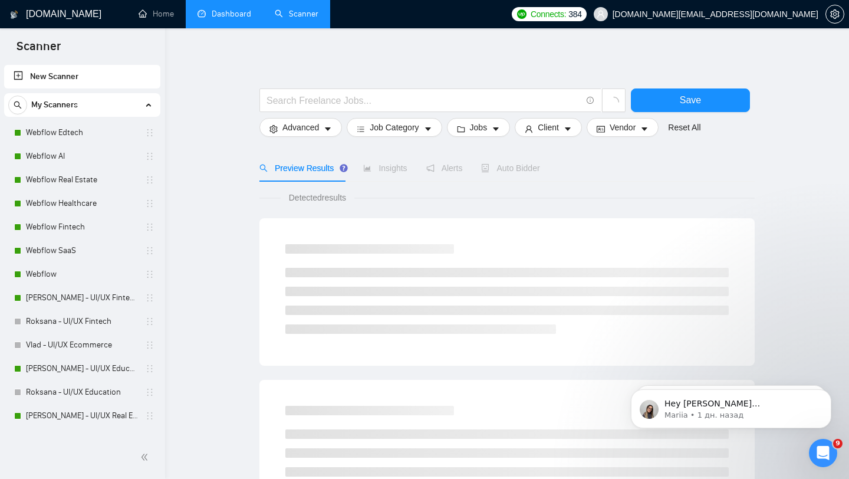
click at [228, 9] on link "Dashboard" at bounding box center [224, 14] width 54 height 10
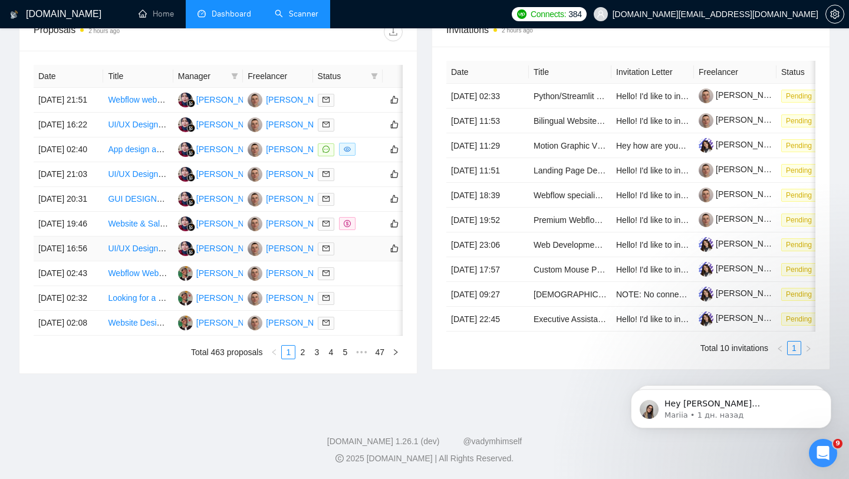
scroll to position [581, 0]
click at [363, 137] on td at bounding box center [348, 149] width 70 height 25
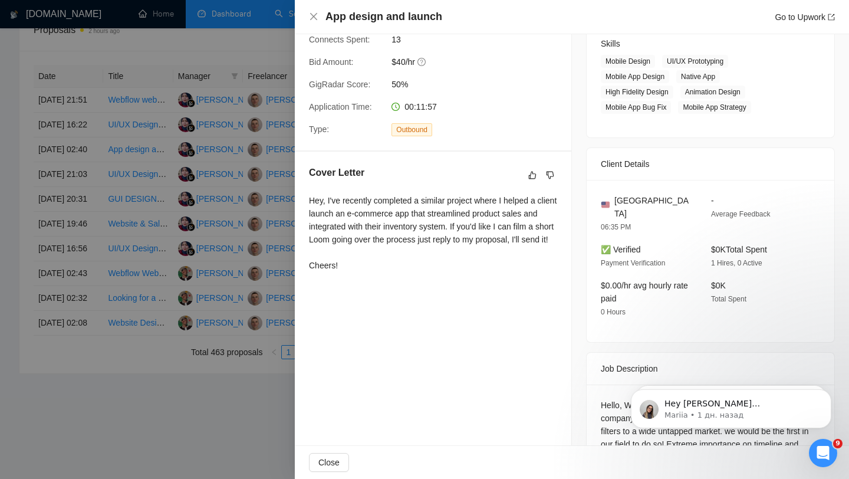
scroll to position [268, 0]
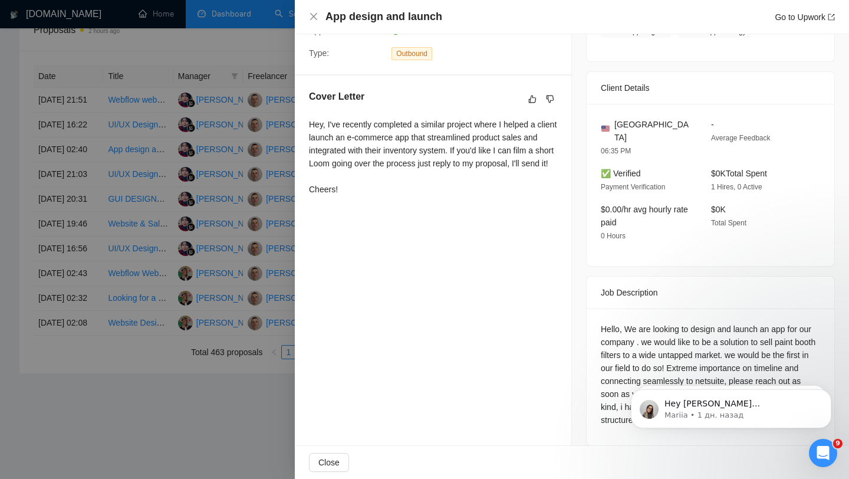
click at [215, 272] on div at bounding box center [424, 239] width 849 height 479
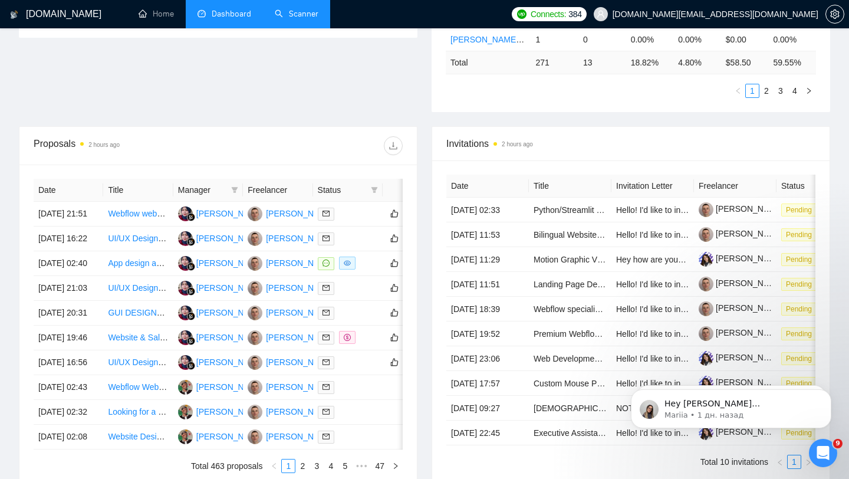
scroll to position [0, 0]
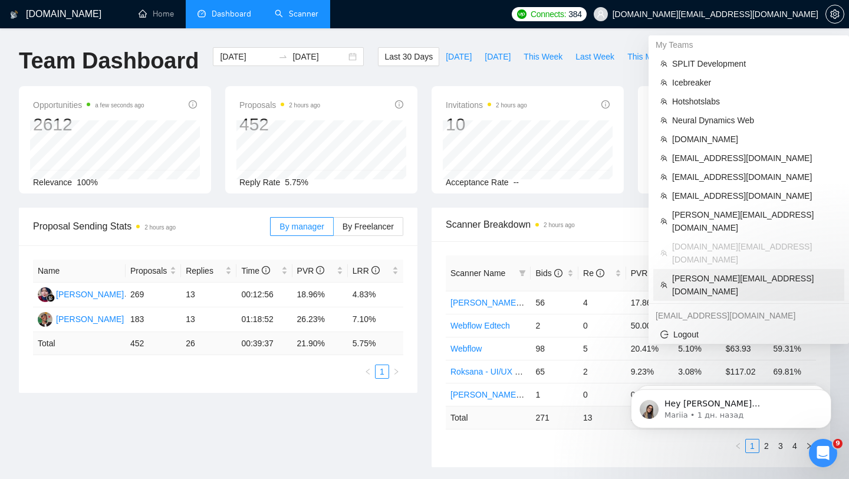
click at [683, 272] on span "[PERSON_NAME][EMAIL_ADDRESS][DOMAIN_NAME]" at bounding box center [754, 285] width 165 height 26
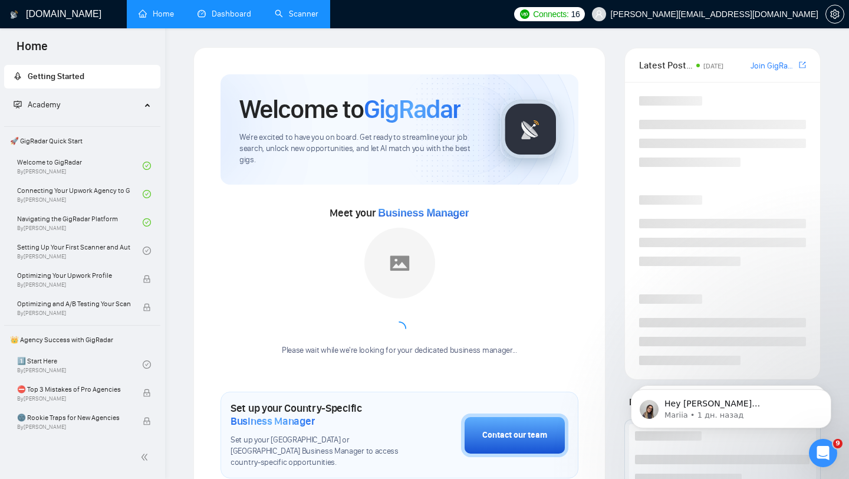
click at [222, 19] on link "Dashboard" at bounding box center [224, 14] width 54 height 10
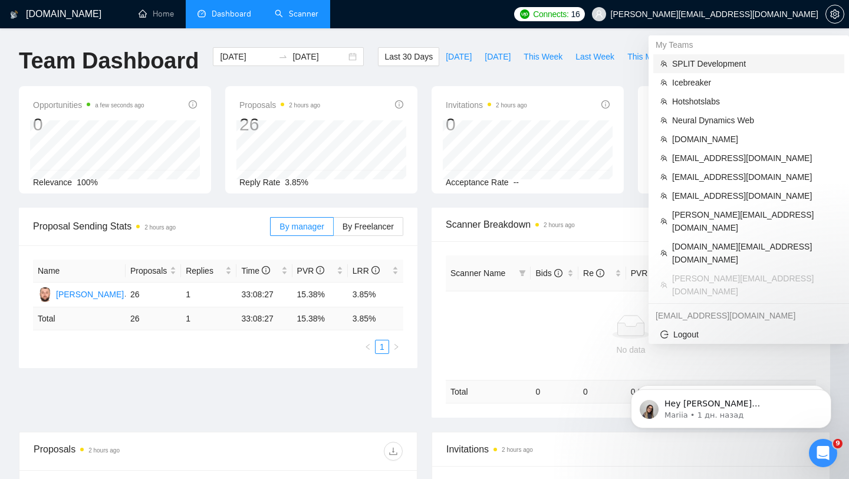
click at [701, 67] on span "SPLIT Development" at bounding box center [754, 63] width 165 height 13
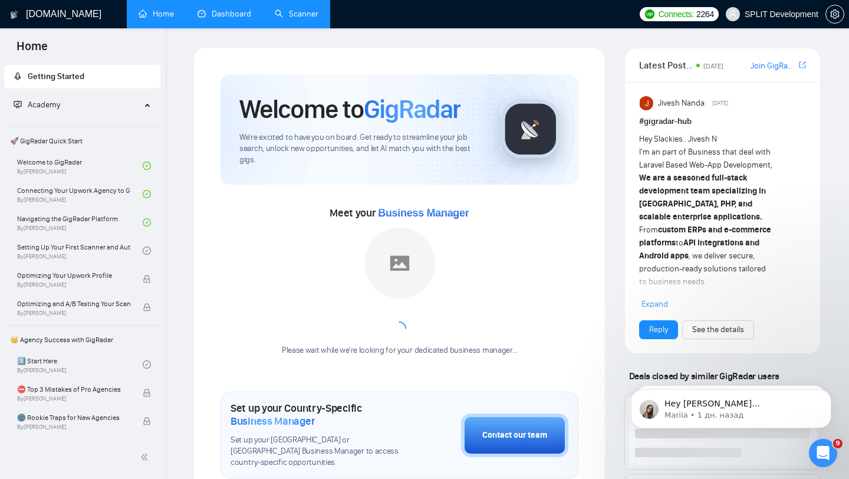
click at [223, 19] on link "Dashboard" at bounding box center [224, 14] width 54 height 10
